Goal: Transaction & Acquisition: Purchase product/service

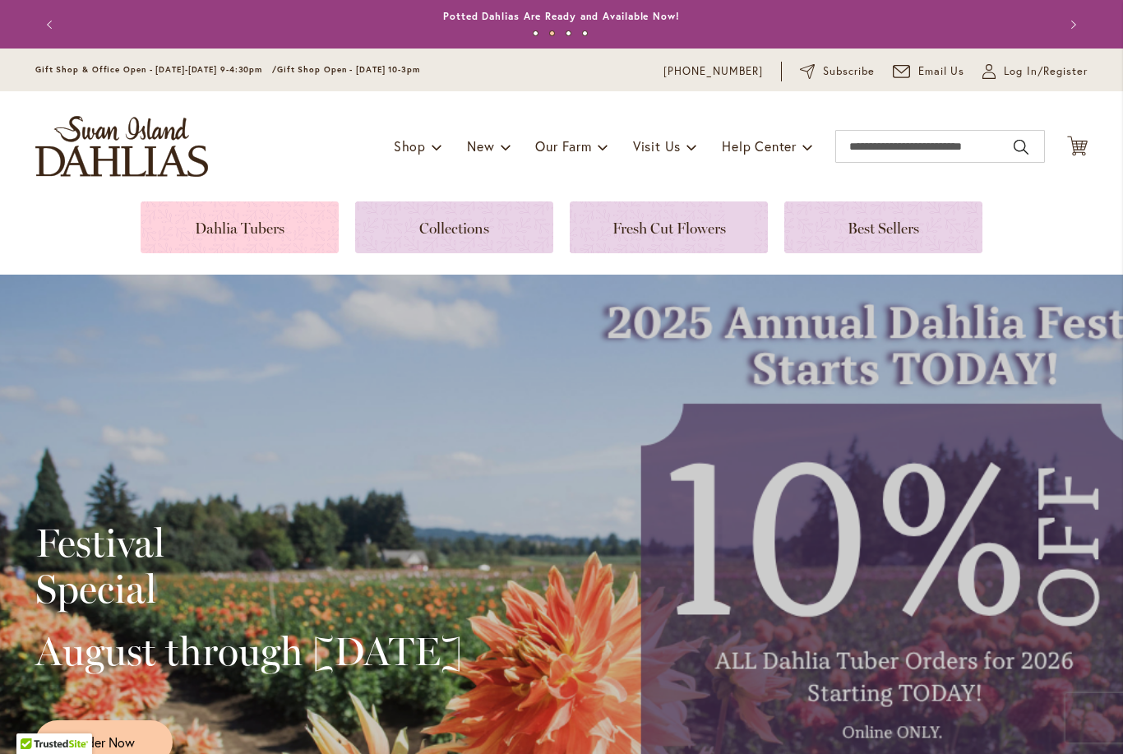
click at [253, 215] on link at bounding box center [240, 227] width 198 height 52
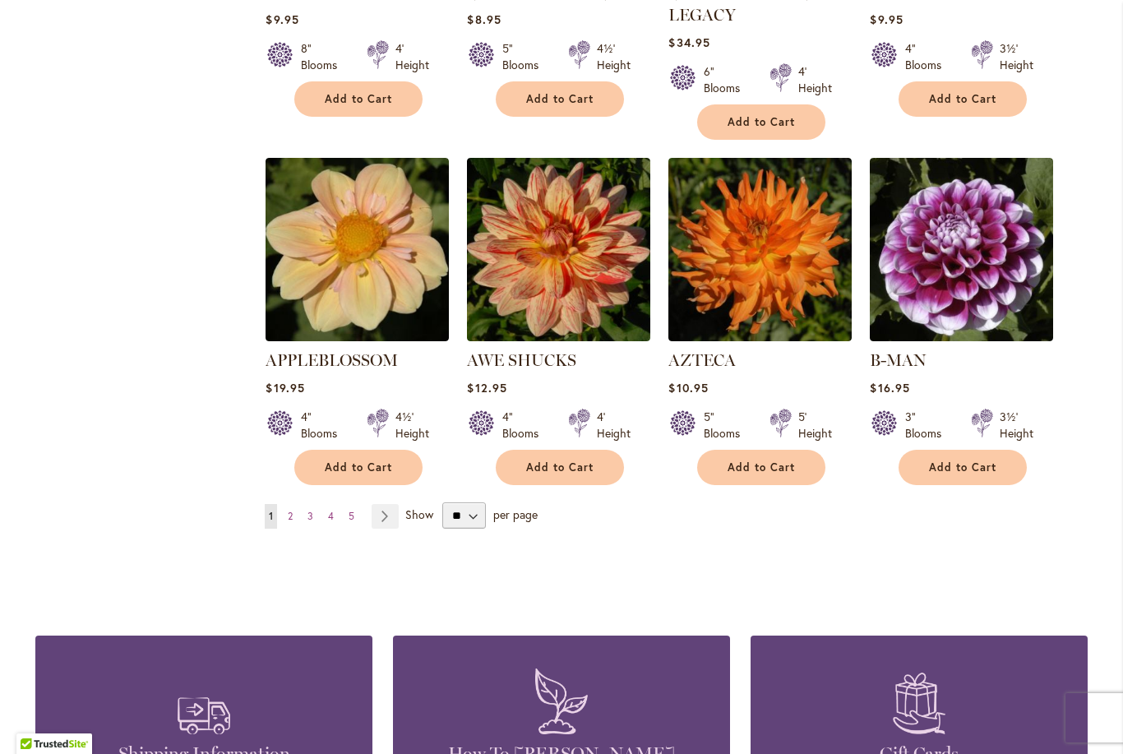
scroll to position [1310, 0]
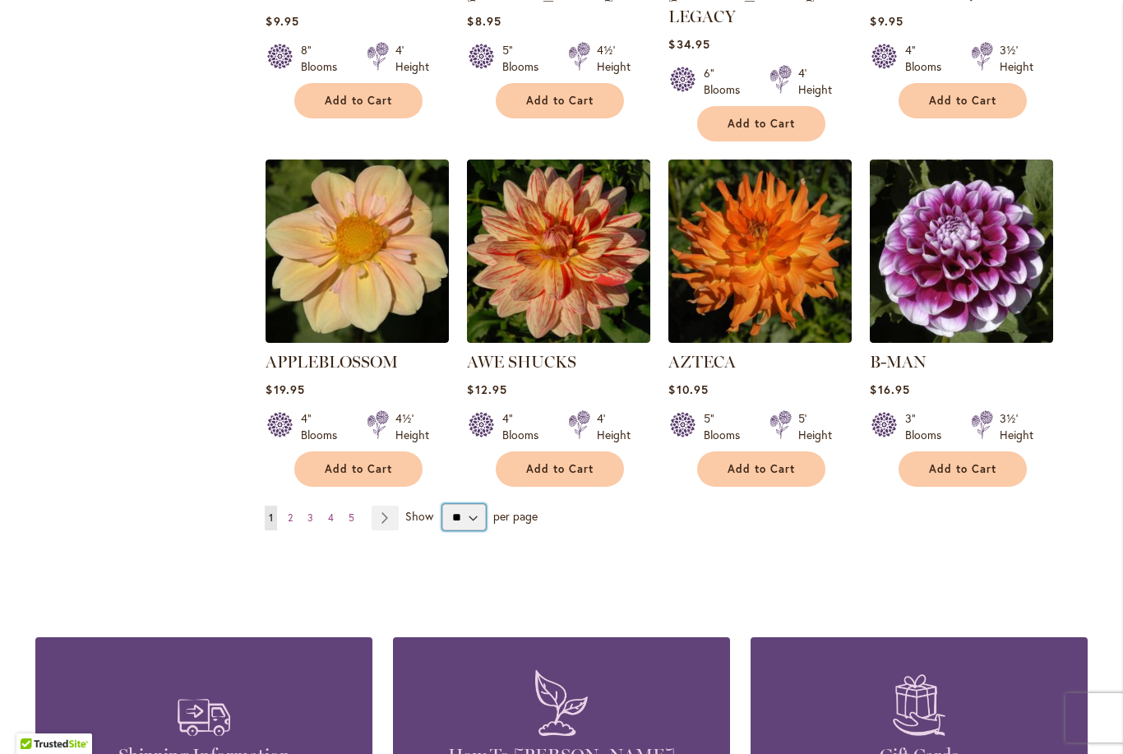
click at [463, 504] on select "** ** ** **" at bounding box center [464, 517] width 44 height 26
select select "**"
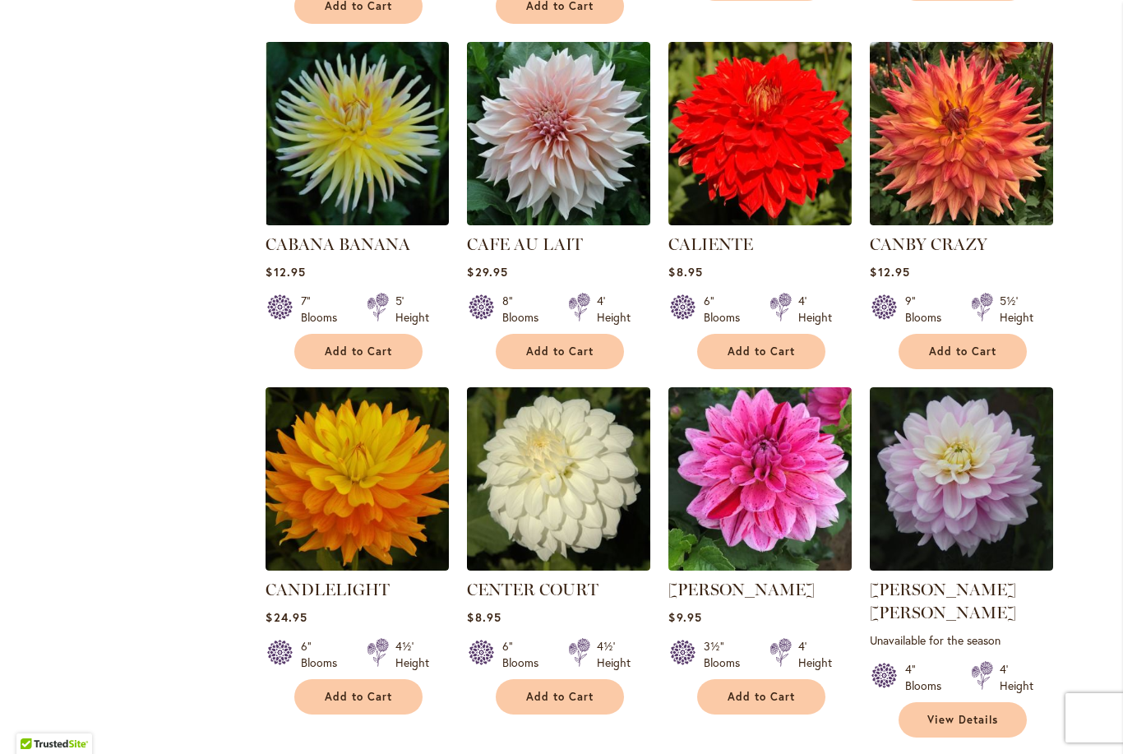
scroll to position [5287, 0]
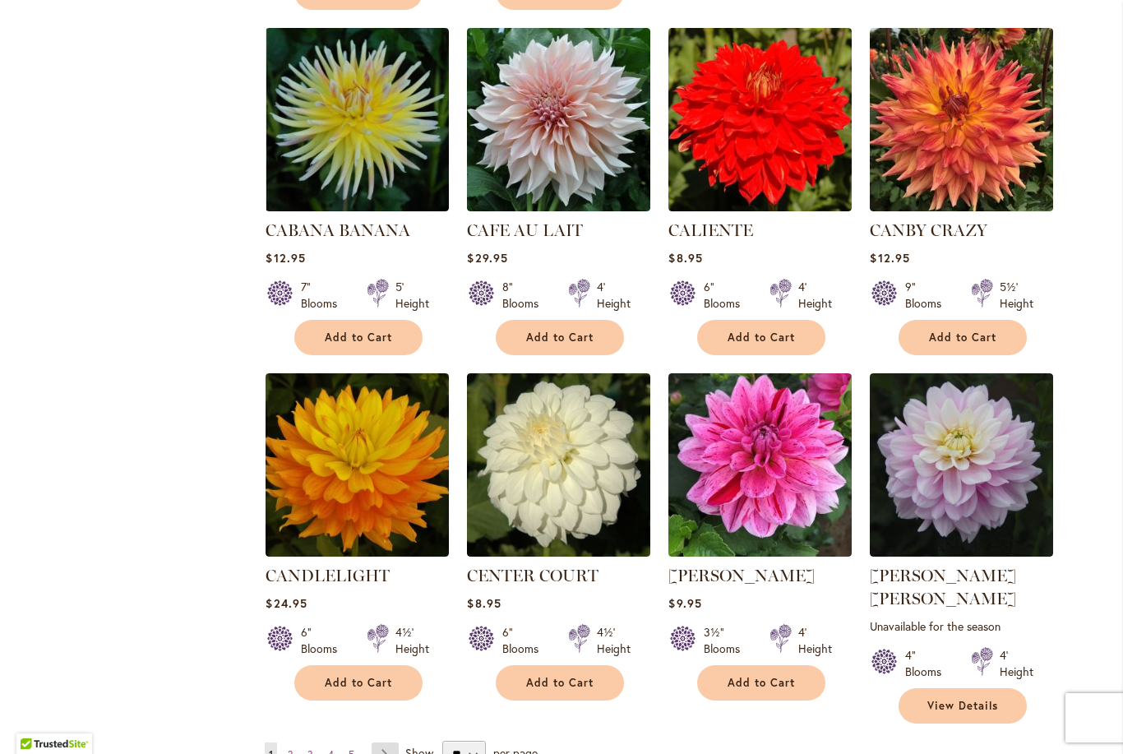
click at [392, 743] on link "Page Next" at bounding box center [385, 755] width 27 height 25
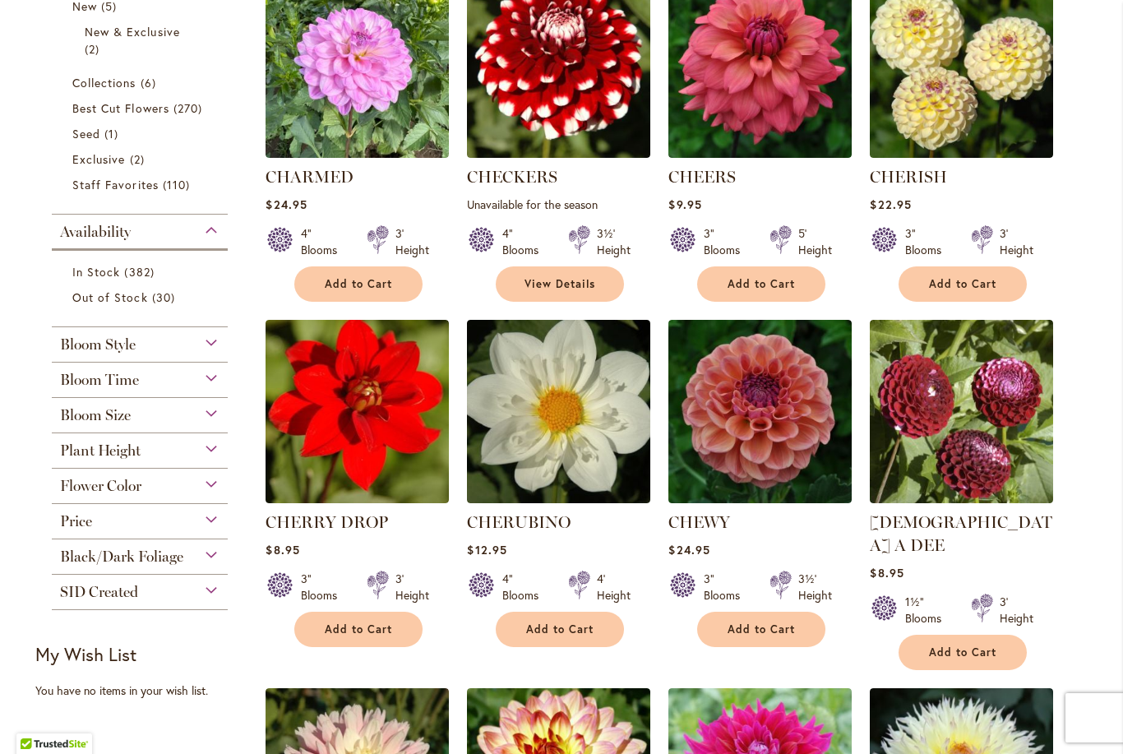
scroll to position [443, 0]
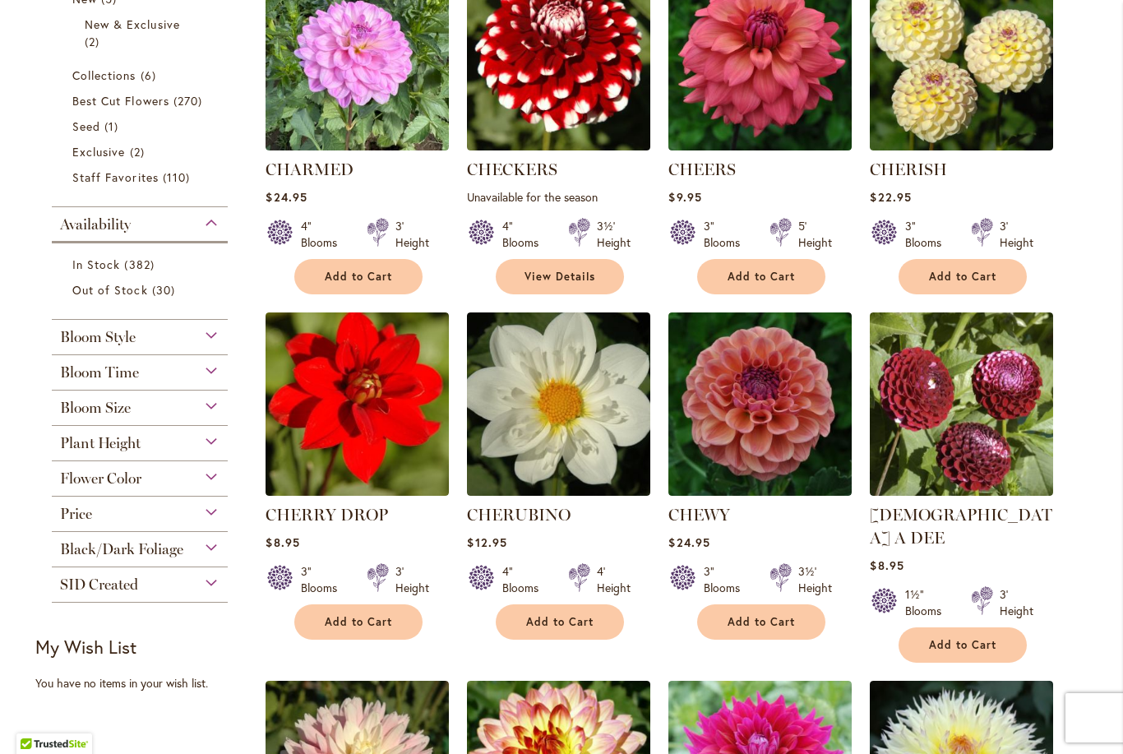
click at [207, 478] on div "Flower Color" at bounding box center [140, 474] width 176 height 26
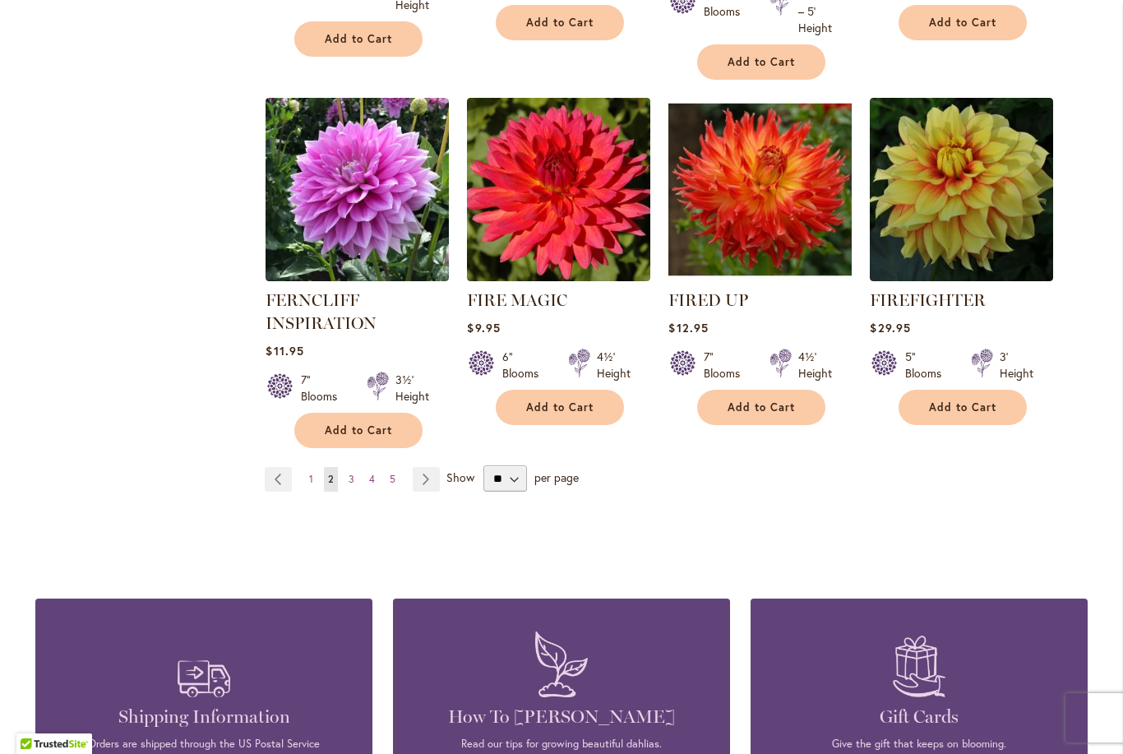
scroll to position [5721, 0]
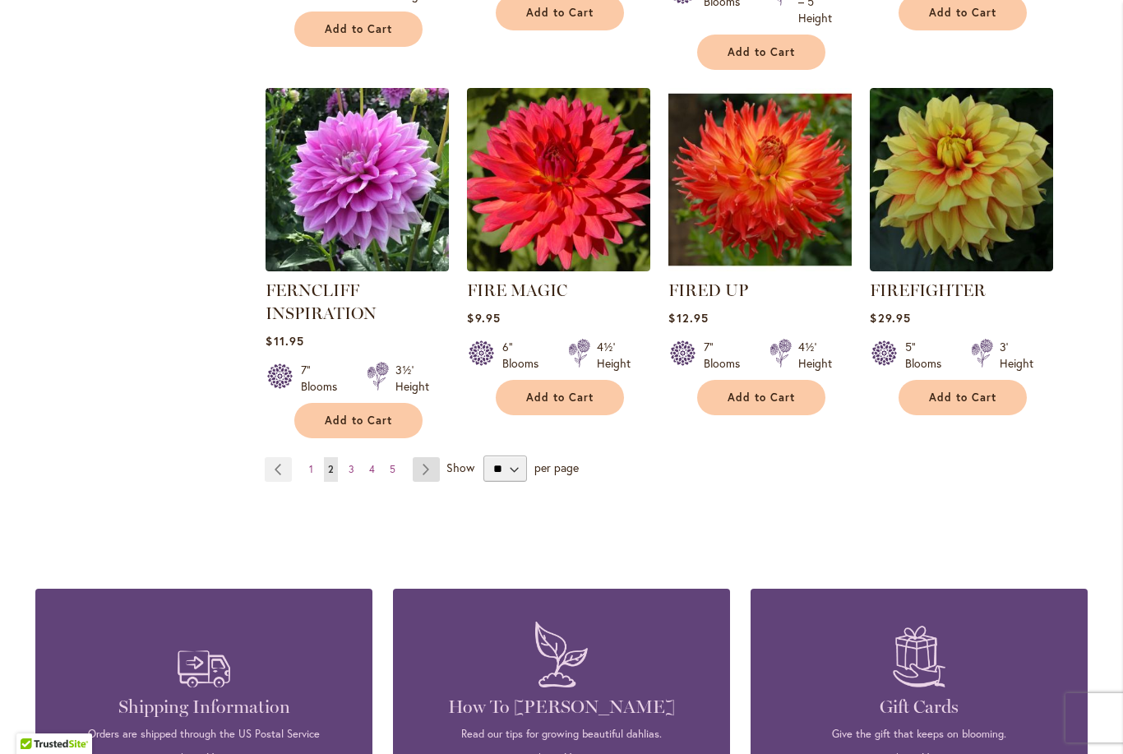
click at [433, 457] on link "Page Next" at bounding box center [426, 469] width 27 height 25
click at [422, 457] on link "Page Next" at bounding box center [426, 469] width 27 height 25
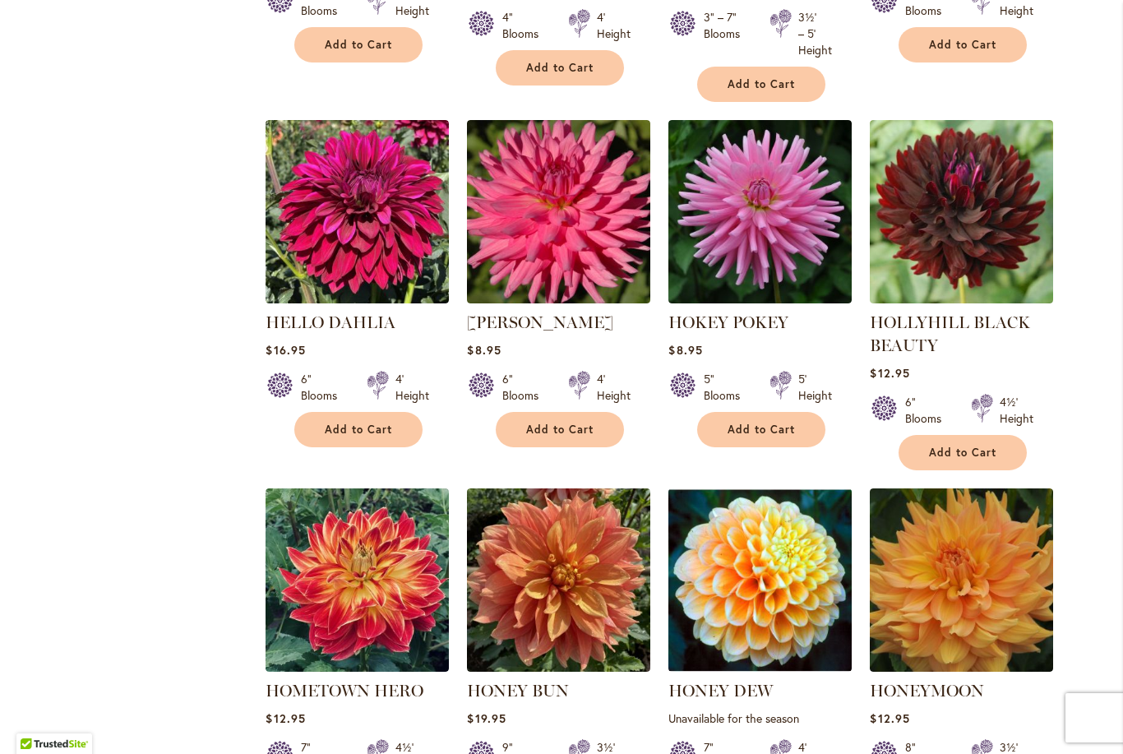
scroll to position [4270, 0]
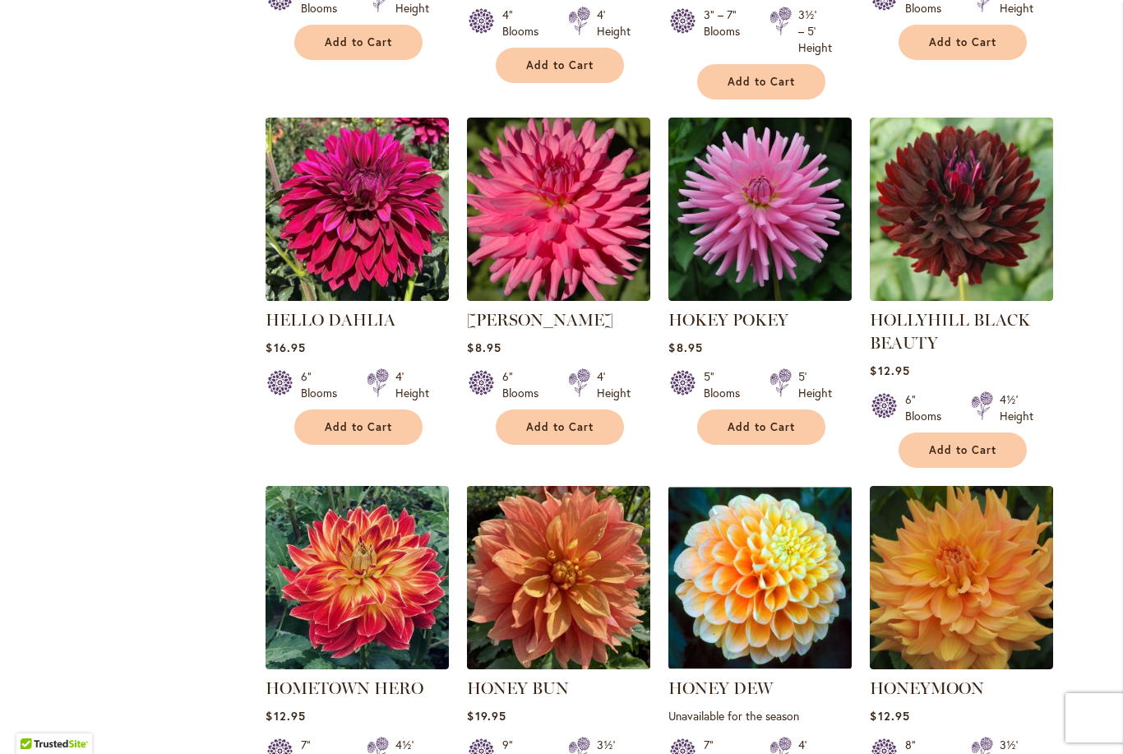
click at [570, 513] on img at bounding box center [559, 578] width 192 height 192
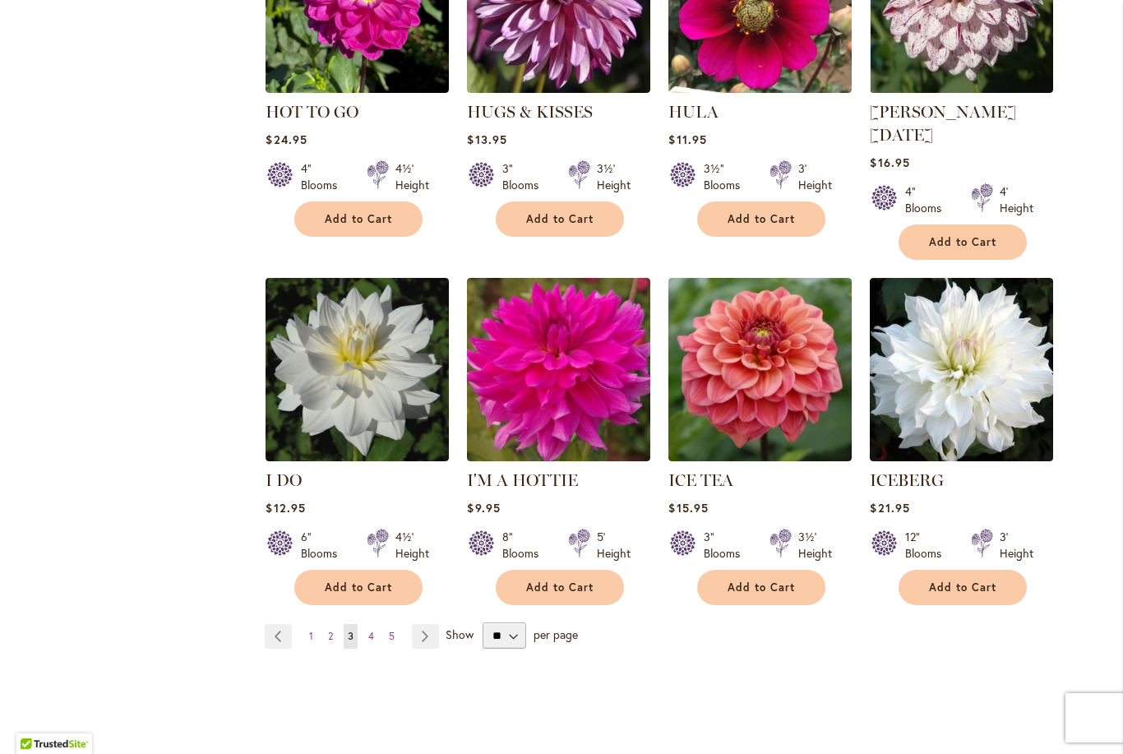
scroll to position [5540, 0]
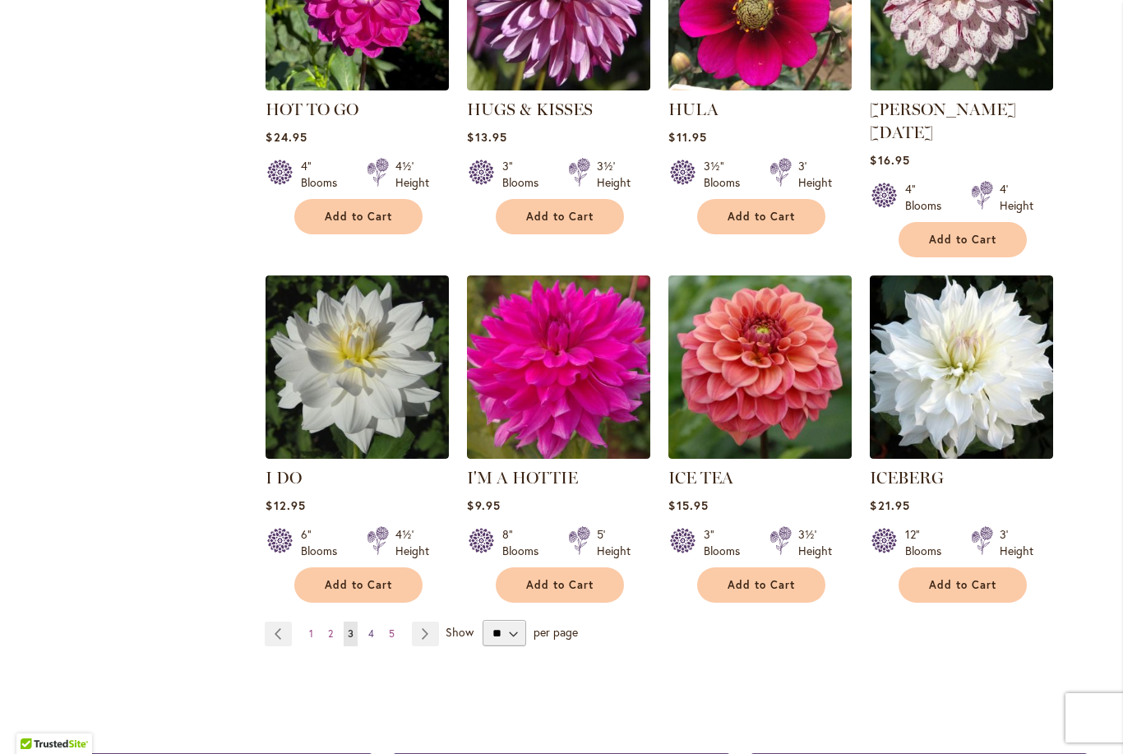
click at [364, 622] on link "Page 4" at bounding box center [371, 634] width 14 height 25
click at [367, 622] on link "Page 4" at bounding box center [371, 634] width 14 height 25
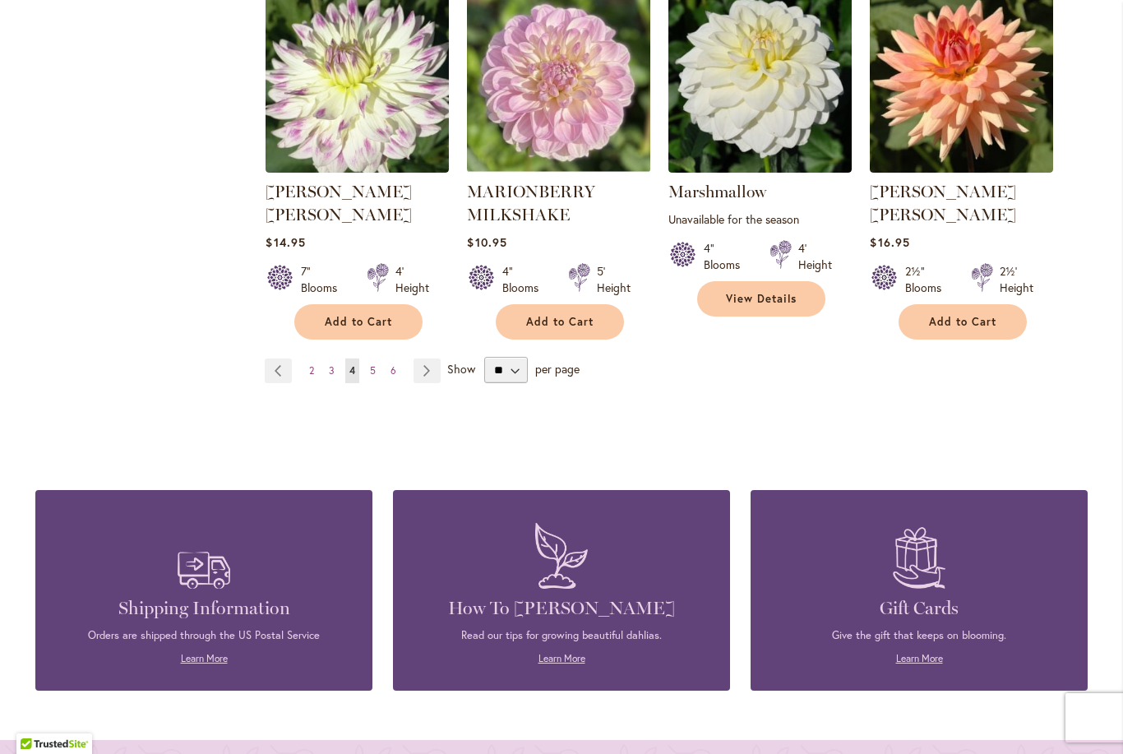
scroll to position [5758, 0]
